Goal: Task Accomplishment & Management: Manage account settings

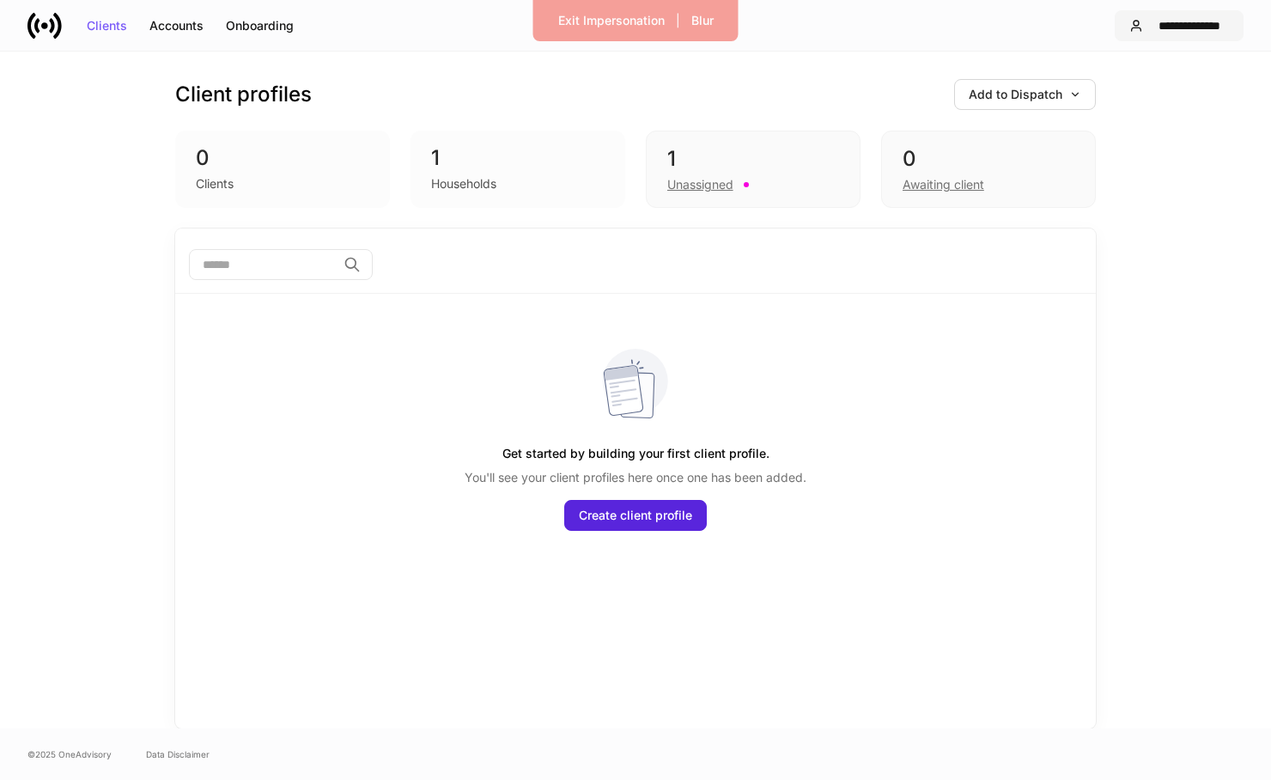
click at [1158, 27] on div "**********" at bounding box center [1189, 26] width 79 height 12
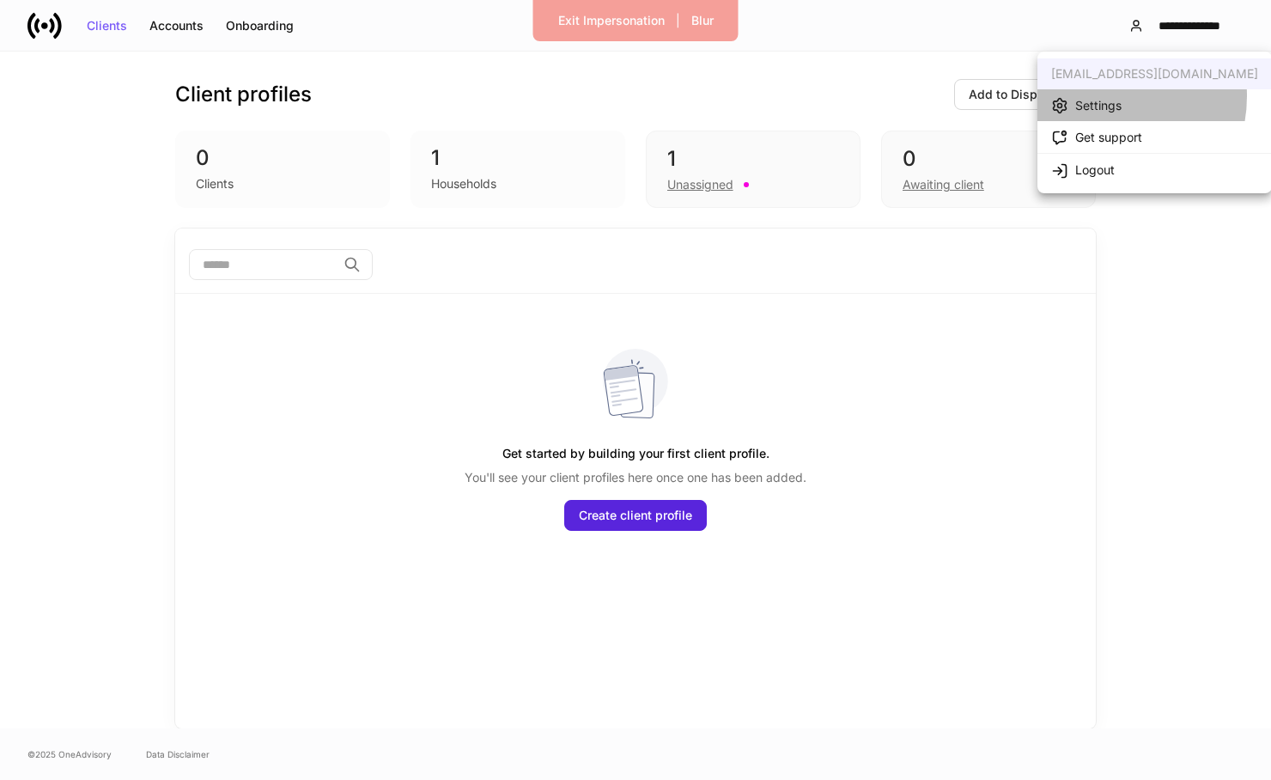
click at [1101, 97] on div "Settings" at bounding box center [1098, 105] width 46 height 17
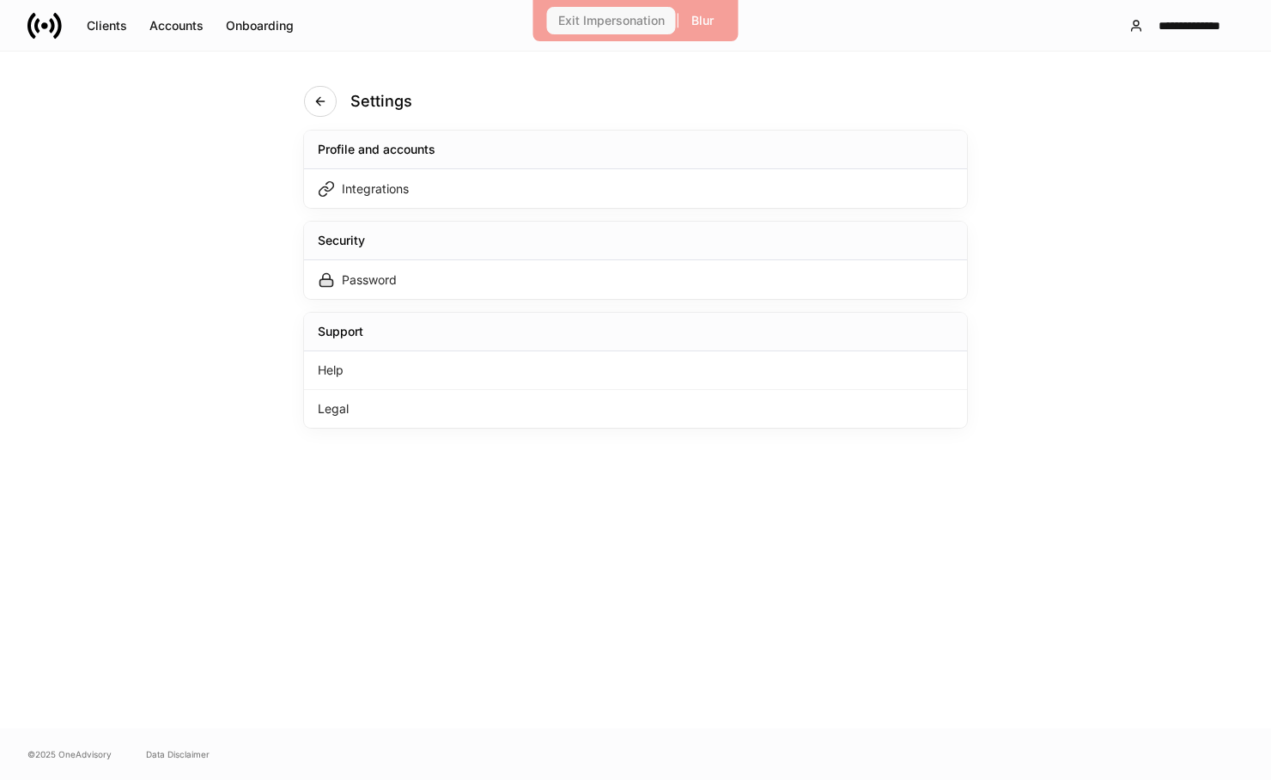
drag, startPoint x: 586, startPoint y: 21, endPoint x: 442, endPoint y: 69, distance: 151.0
click at [442, 69] on div "**********" at bounding box center [635, 390] width 1271 height 780
click at [562, 15] on div "Exit Impersonation" at bounding box center [611, 21] width 107 height 12
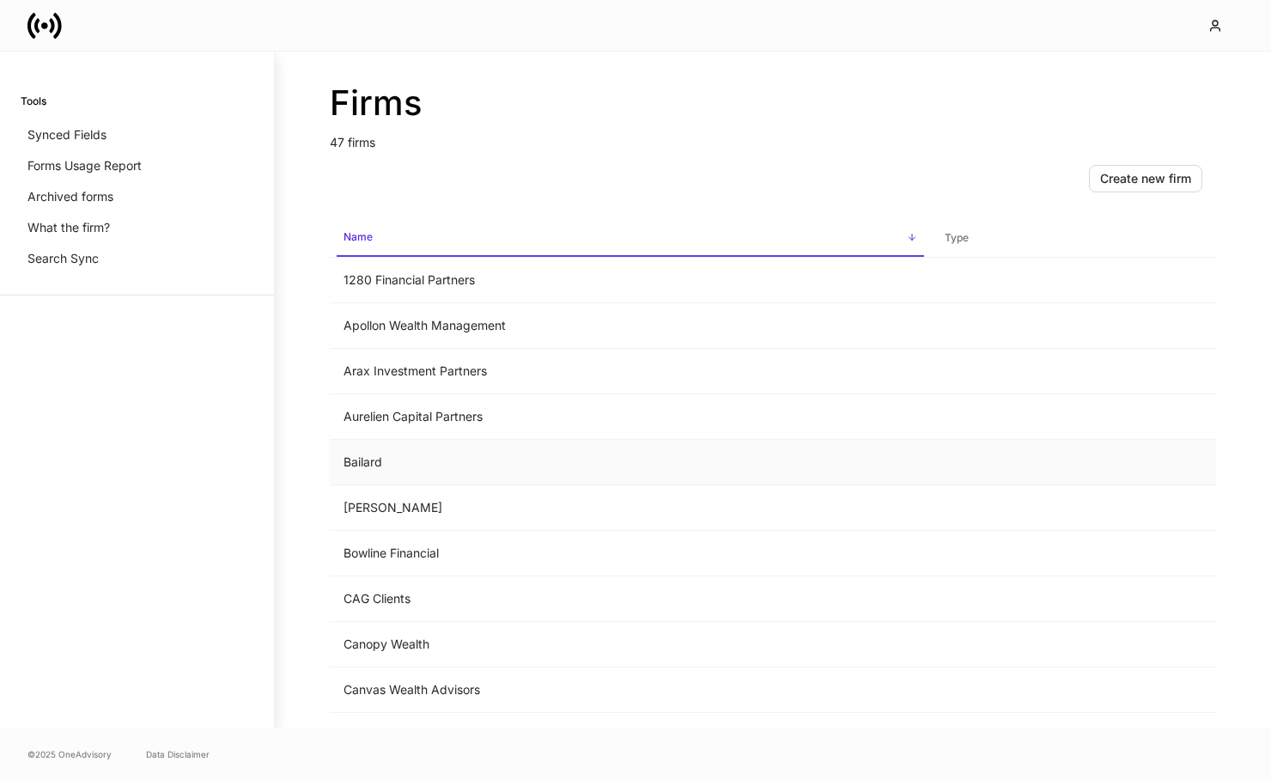
click at [484, 462] on td "Bailard" at bounding box center [630, 463] width 601 height 46
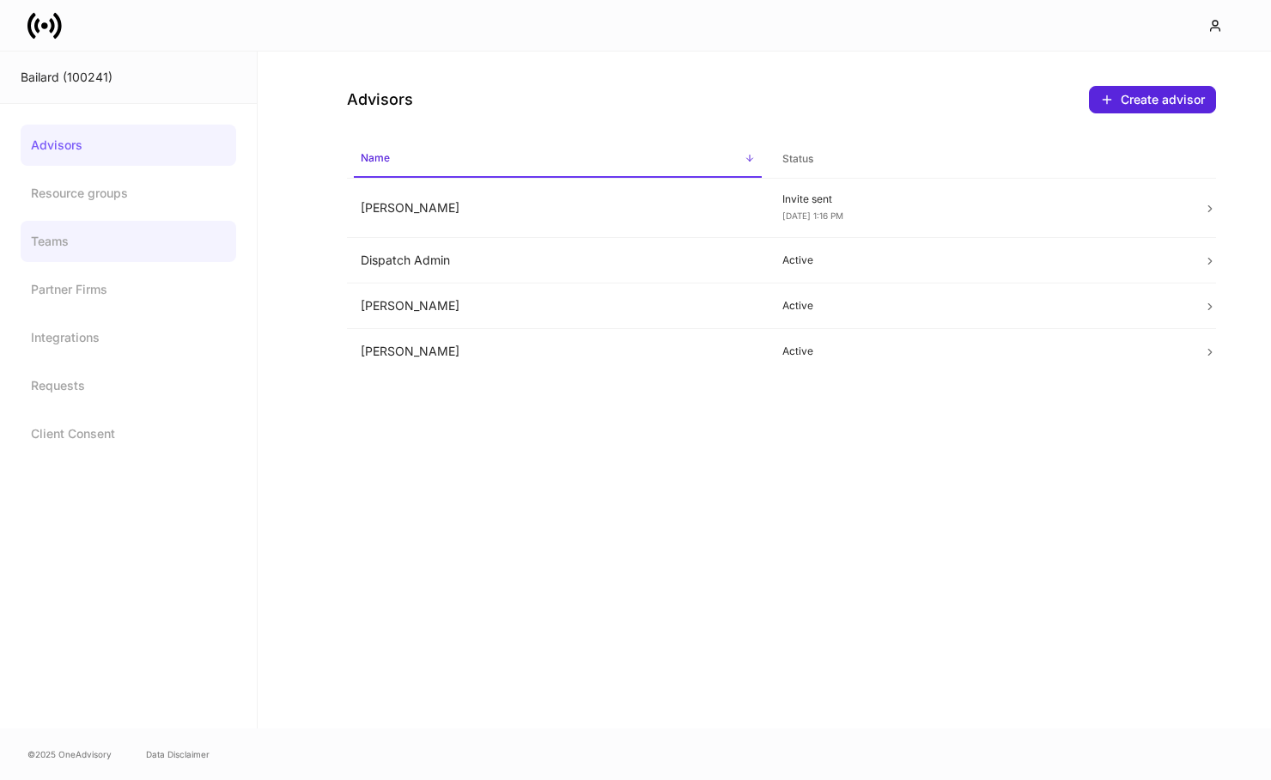
click at [101, 245] on link "Teams" at bounding box center [129, 241] width 216 height 41
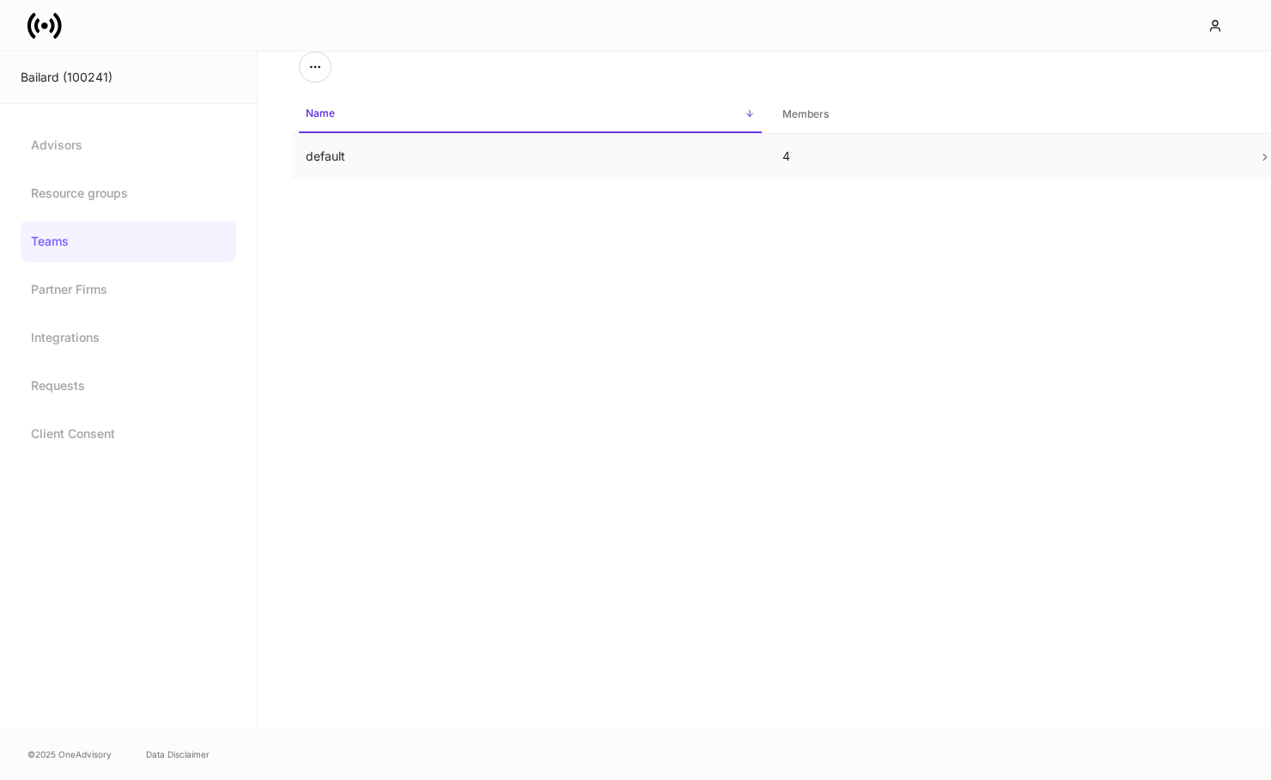
click at [411, 165] on td "default" at bounding box center [530, 157] width 477 height 46
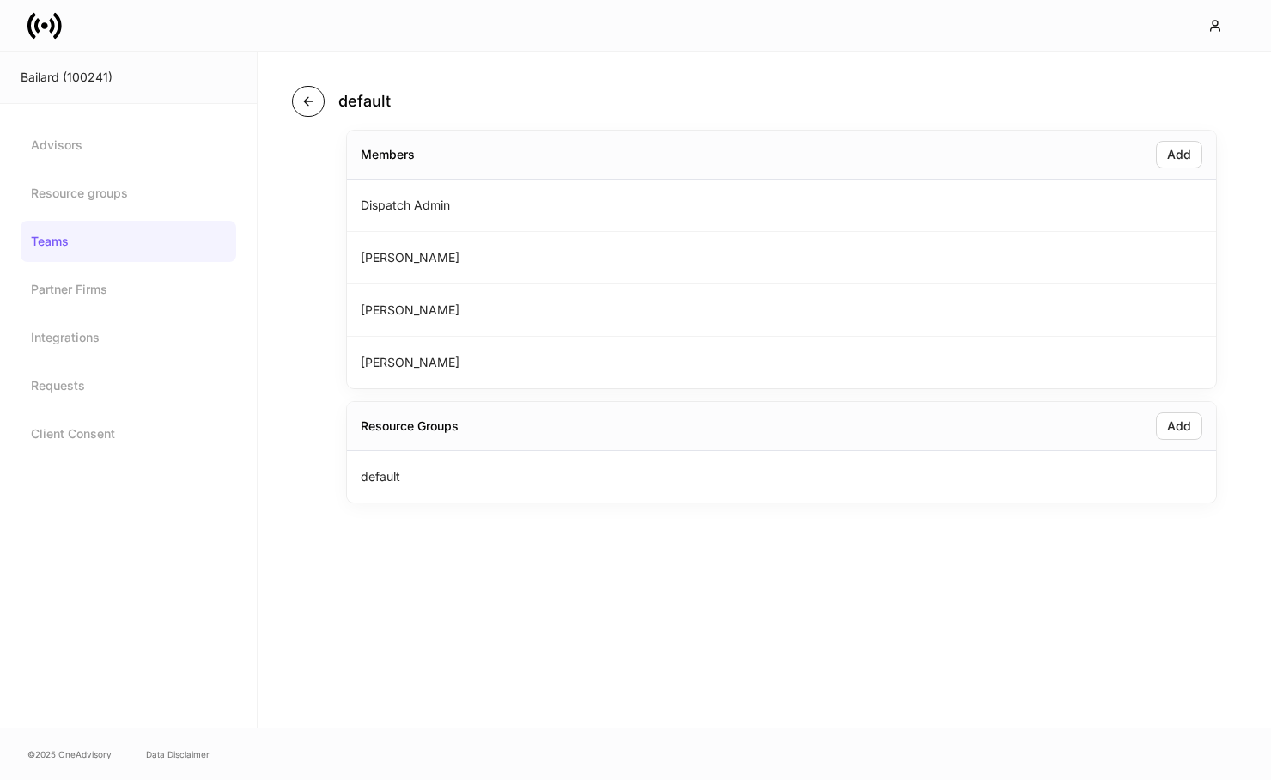
click at [301, 102] on icon "button" at bounding box center [308, 101] width 14 height 14
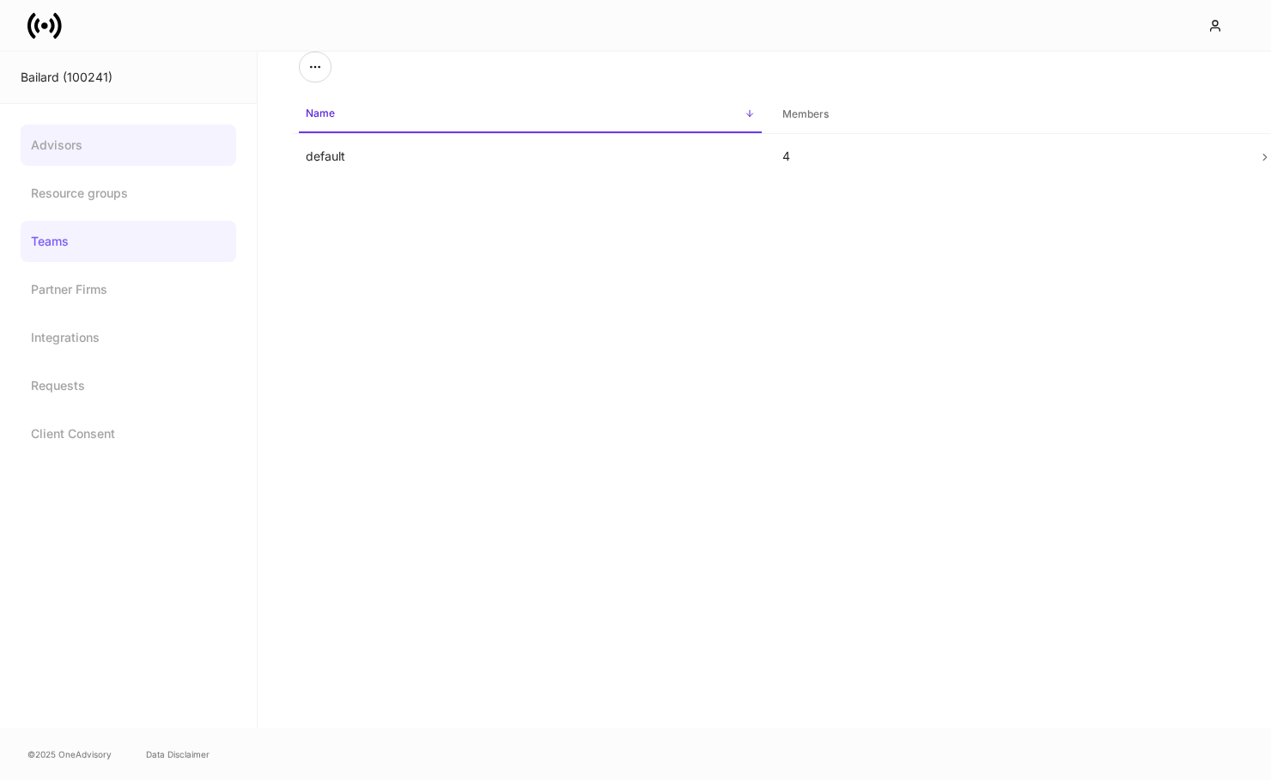
click at [116, 140] on link "Advisors" at bounding box center [129, 145] width 216 height 41
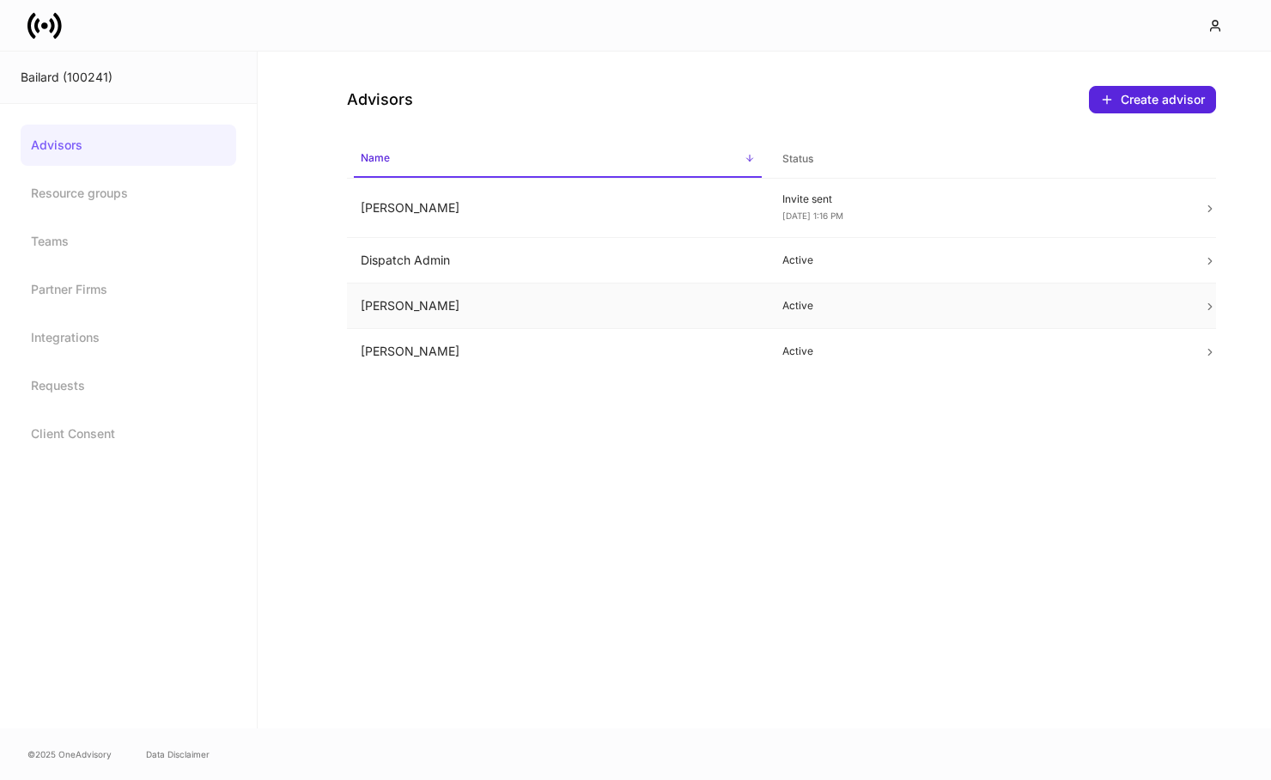
click at [584, 295] on td "[PERSON_NAME]" at bounding box center [558, 306] width 422 height 46
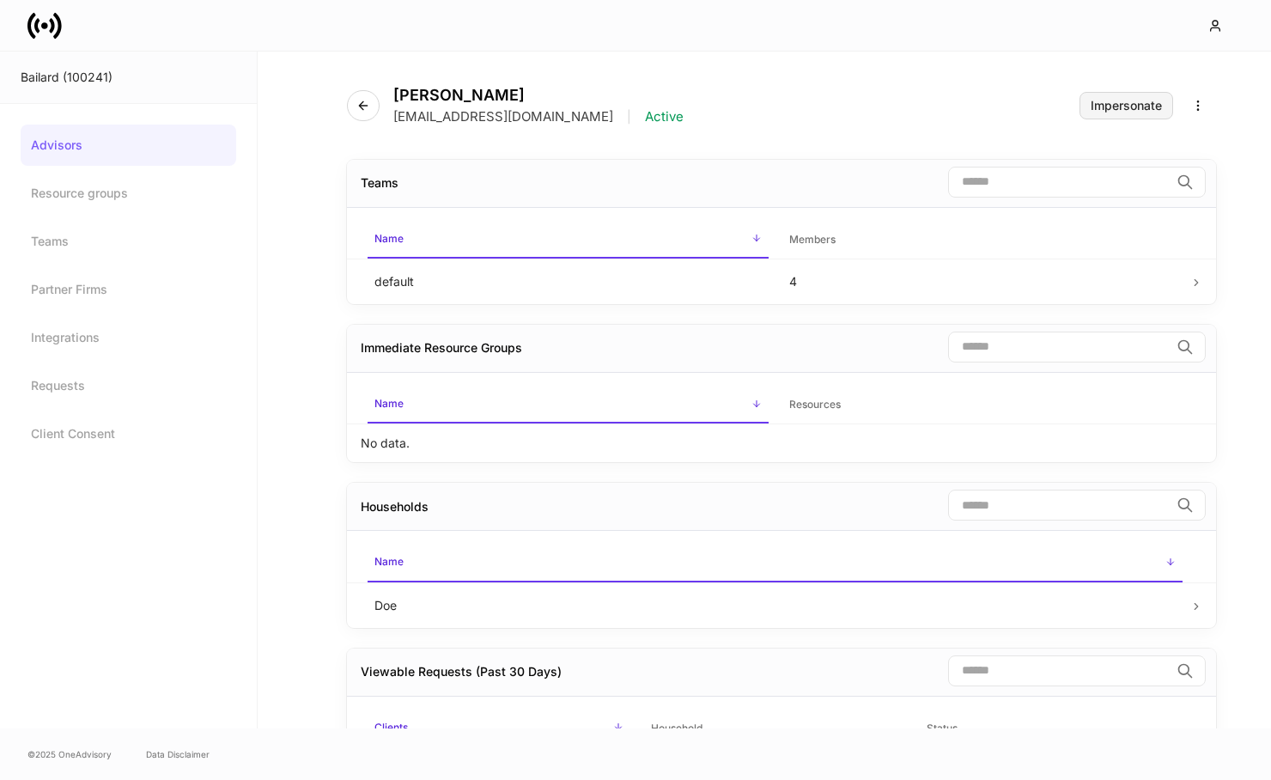
click at [1108, 113] on button "Impersonate" at bounding box center [1127, 105] width 94 height 27
click at [367, 103] on icon "button" at bounding box center [363, 106] width 14 height 14
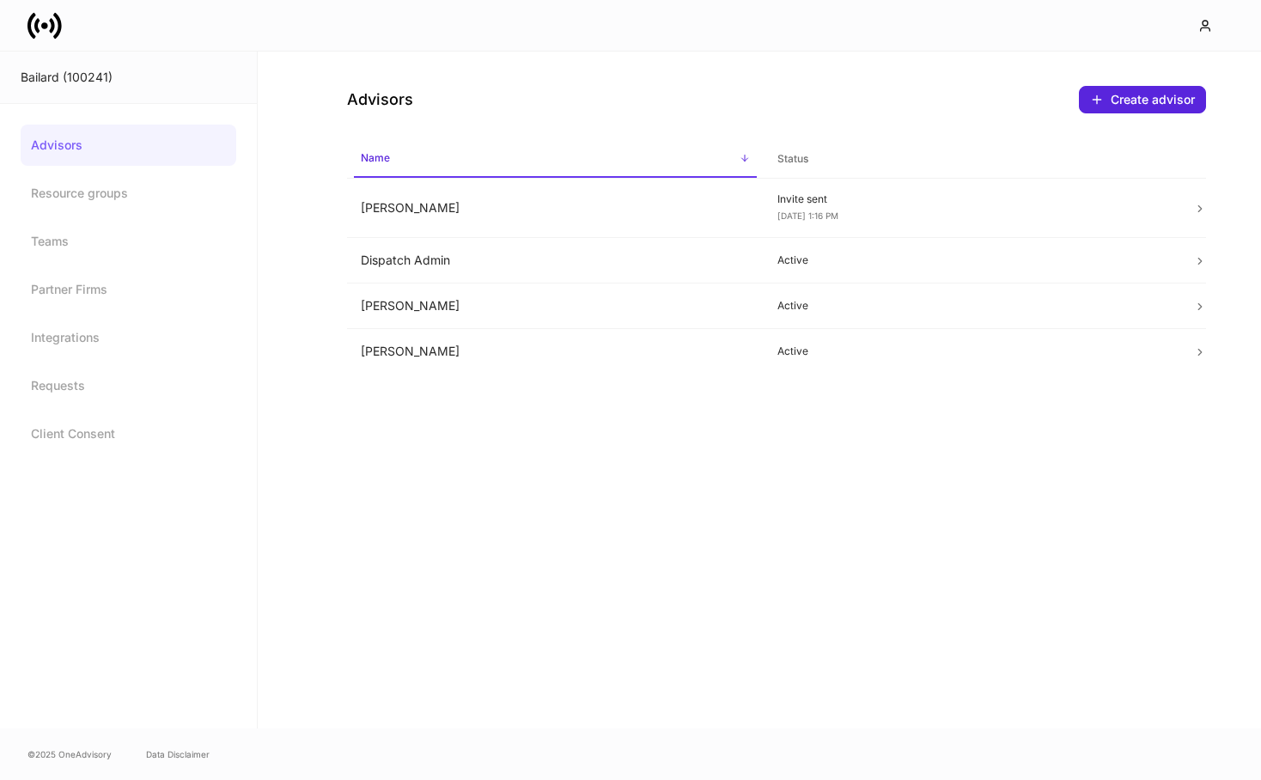
click at [113, 144] on link "Advisors" at bounding box center [129, 145] width 216 height 41
click at [56, 30] on icon at bounding box center [44, 26] width 34 height 34
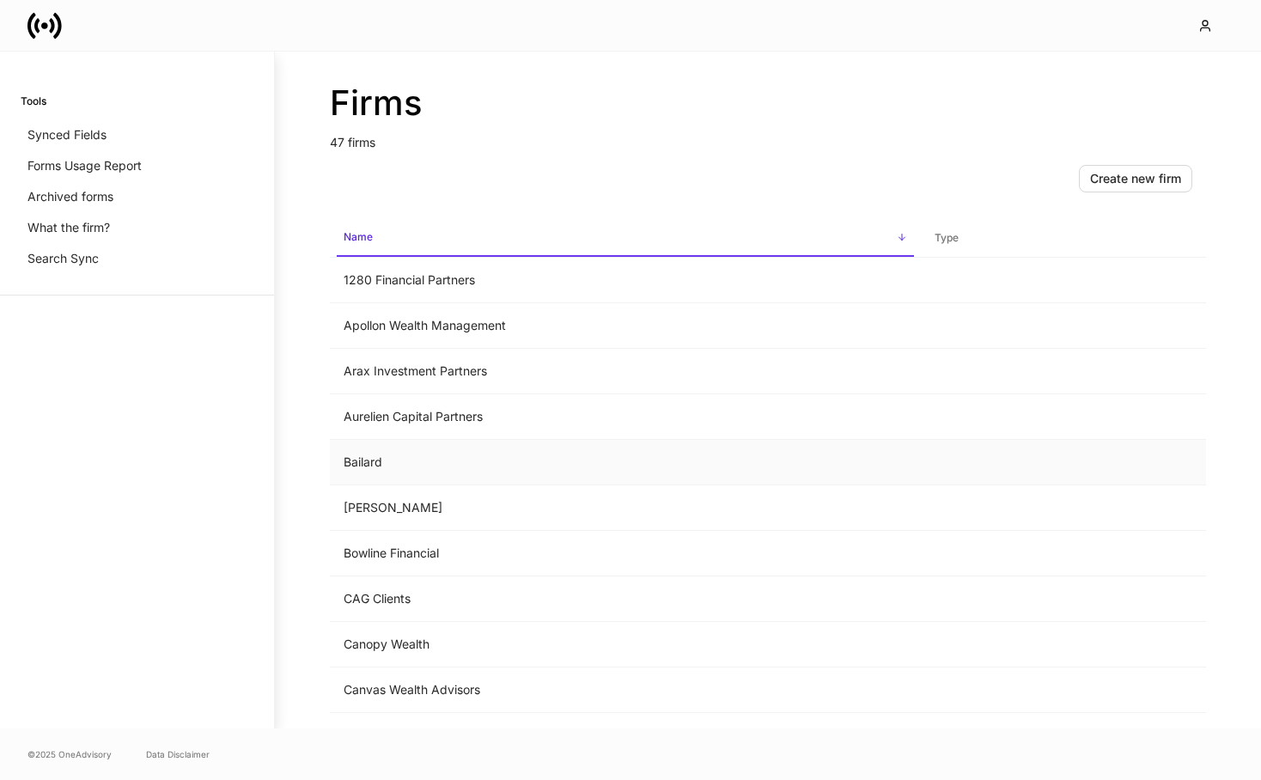
click at [469, 476] on td "Bailard" at bounding box center [625, 463] width 591 height 46
